Goal: Information Seeking & Learning: Learn about a topic

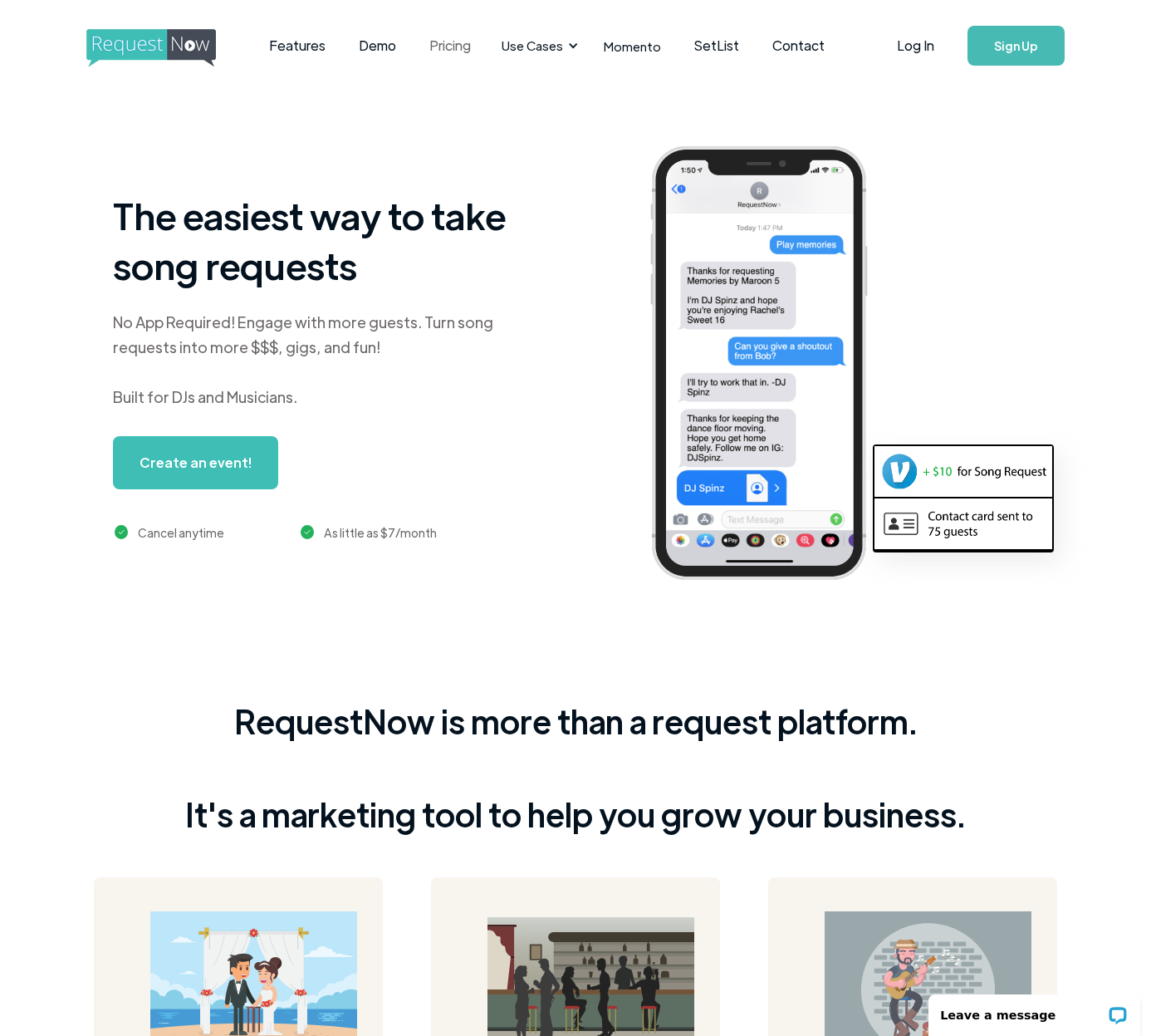
click at [447, 43] on link "Pricing" at bounding box center [450, 45] width 75 height 52
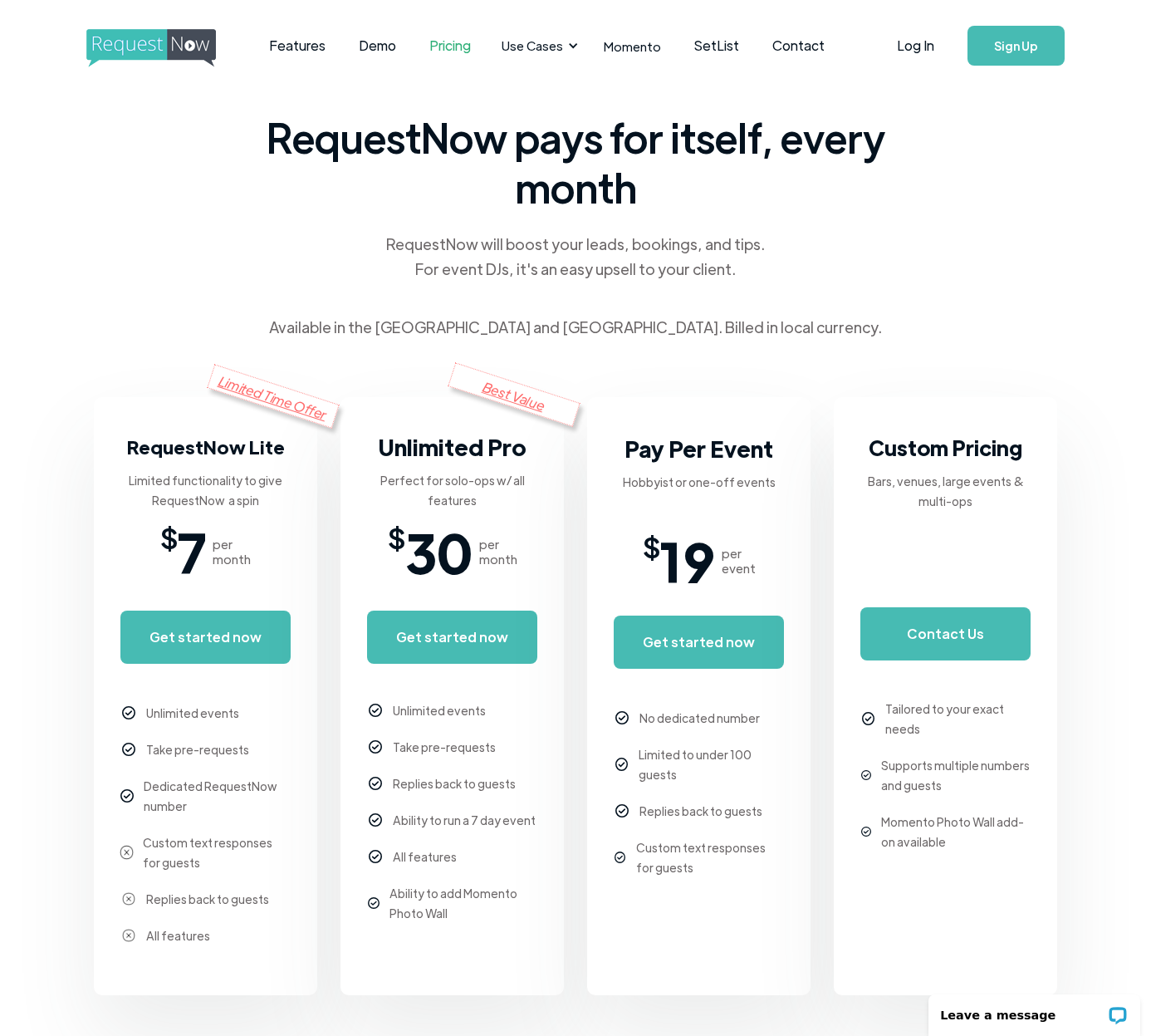
click at [157, 52] on img "home" at bounding box center [166, 48] width 160 height 38
